Goal: Navigation & Orientation: Find specific page/section

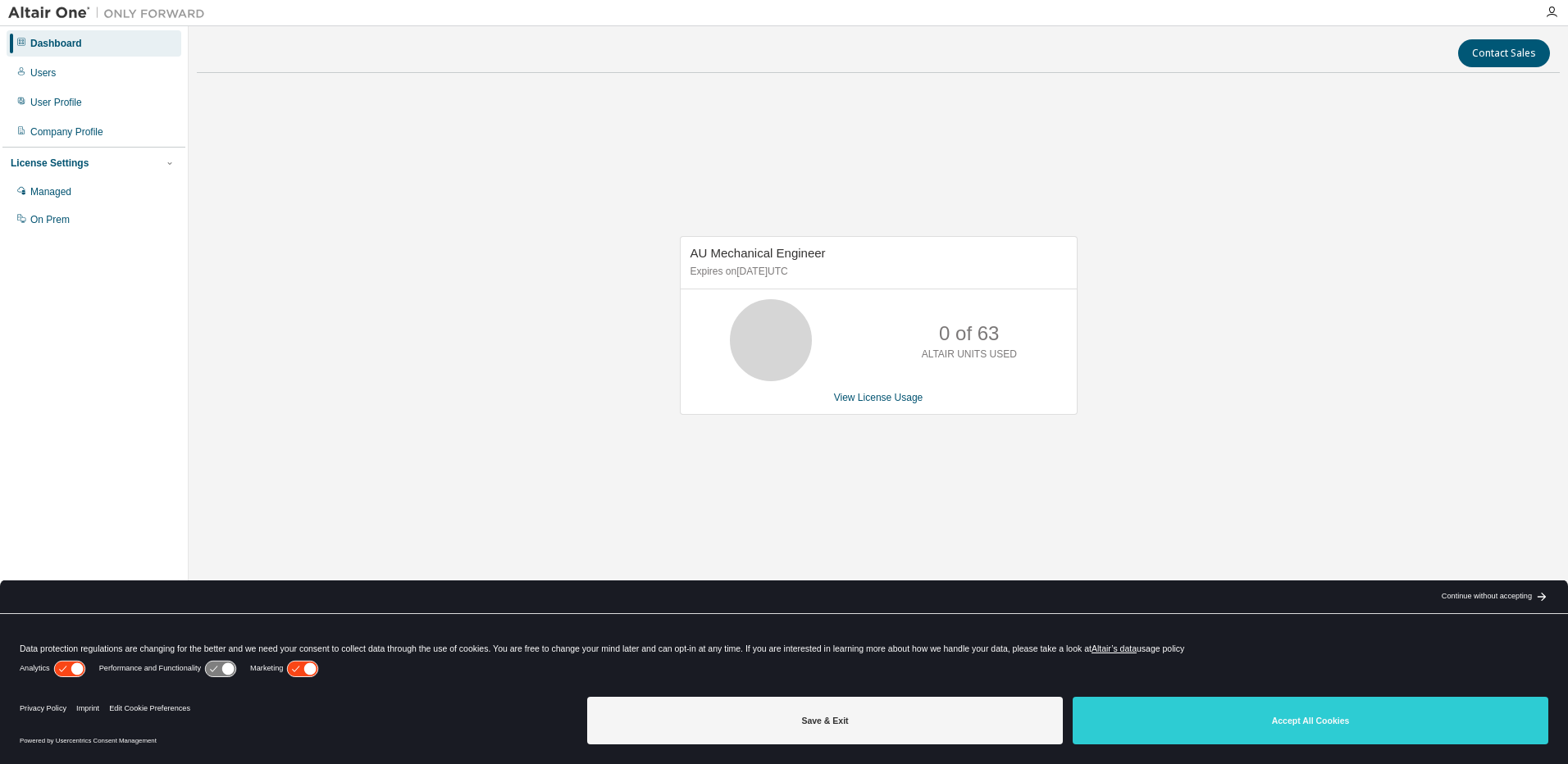
click at [831, 725] on button "Save & Exit" at bounding box center [825, 721] width 476 height 48
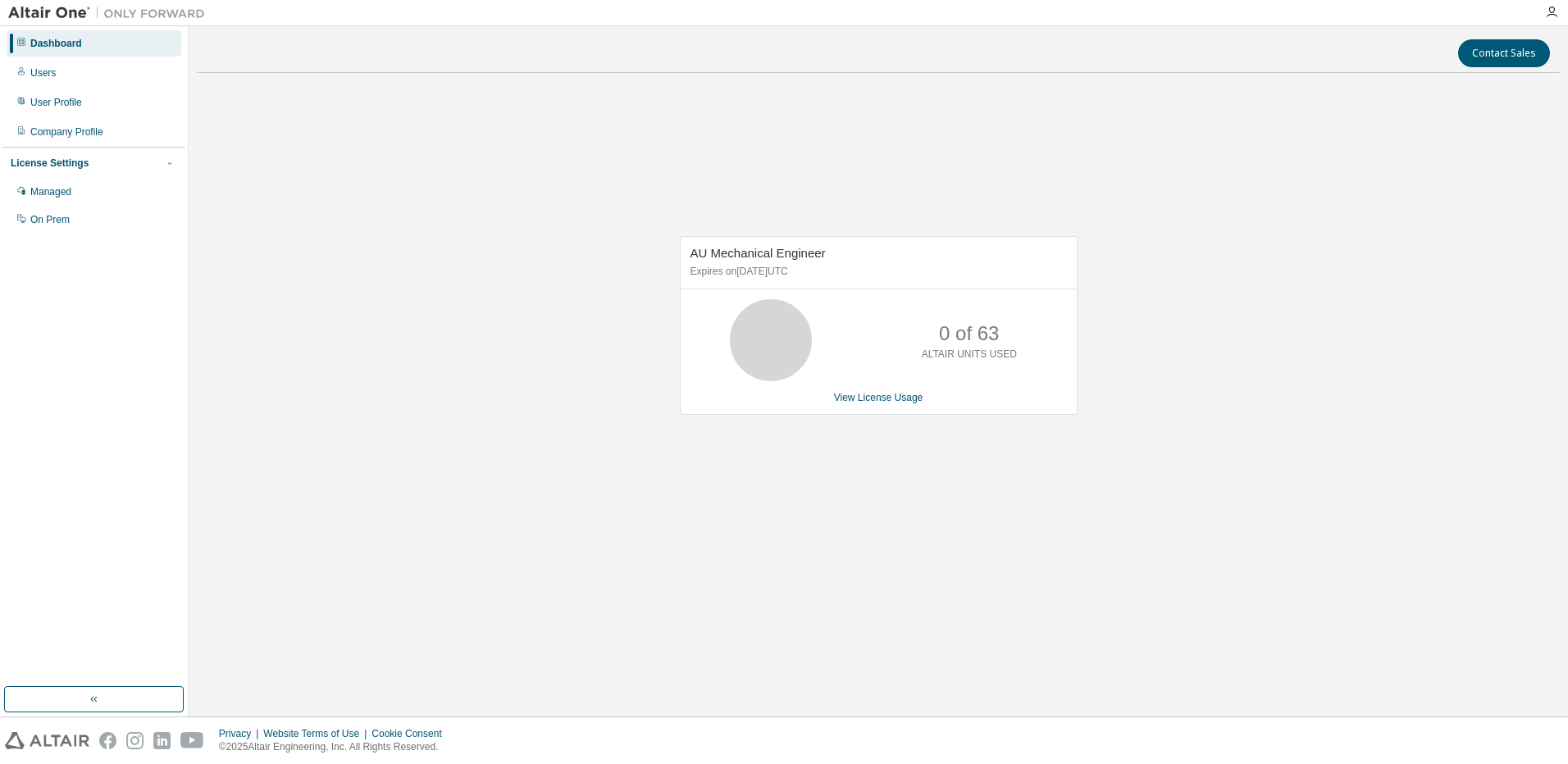
click at [33, 43] on div "Dashboard" at bounding box center [56, 43] width 52 height 13
drag, startPoint x: 207, startPoint y: 1, endPoint x: 100, endPoint y: 698, distance: 705.2
click at [100, 698] on icon "button" at bounding box center [94, 699] width 13 height 13
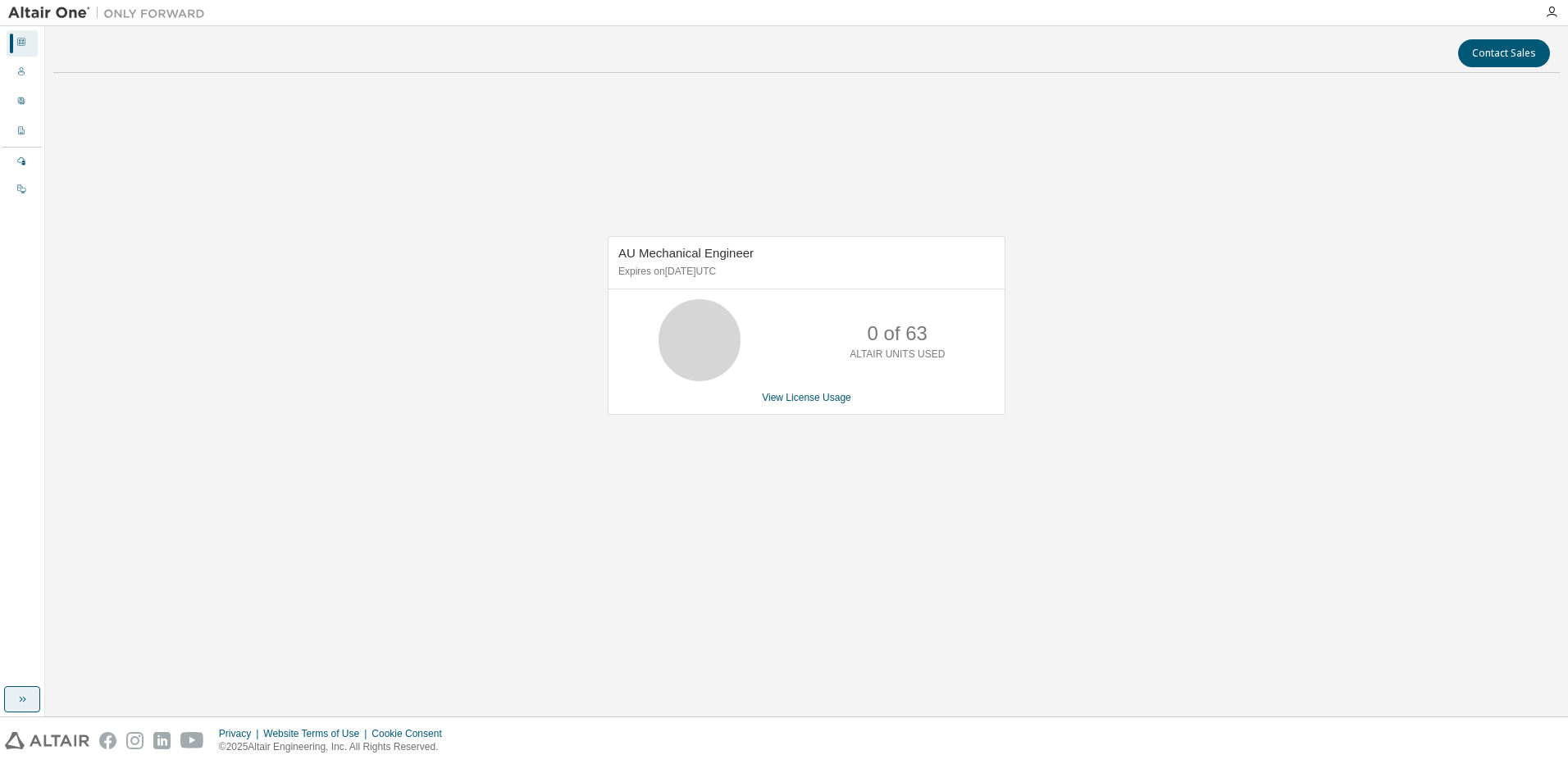
click at [29, 699] on button "button" at bounding box center [22, 699] width 36 height 26
